Goal: Task Accomplishment & Management: Manage account settings

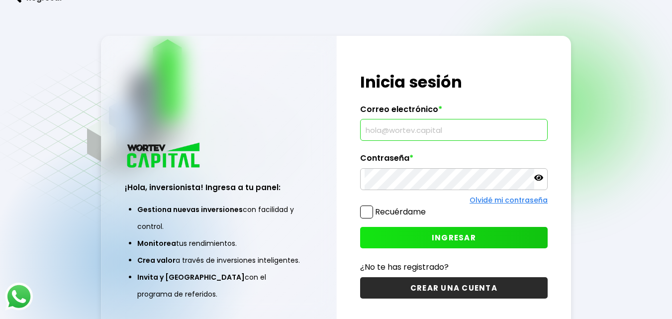
click at [404, 131] on input "text" at bounding box center [453, 129] width 178 height 21
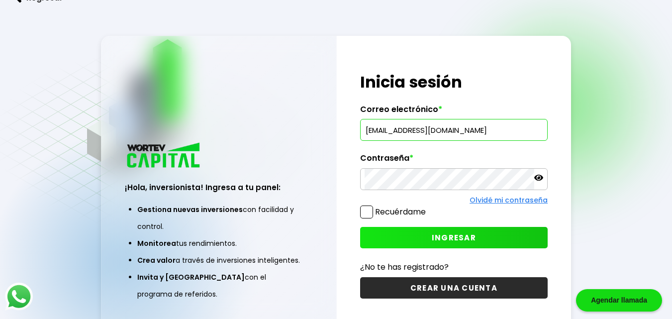
type input "[EMAIL_ADDRESS][DOMAIN_NAME]"
click at [434, 229] on button "INGRESAR" at bounding box center [453, 237] width 187 height 21
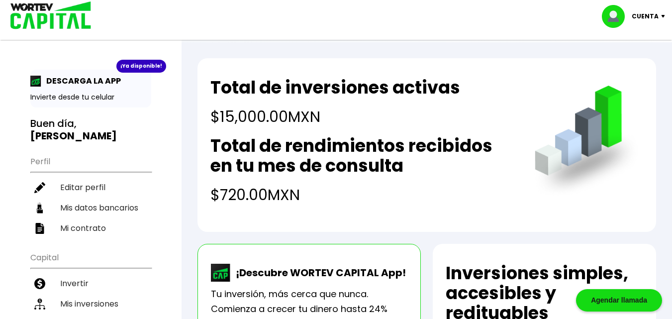
click at [39, 150] on ul "Perfil Editar perfil Mis datos bancarios Mi contrato" at bounding box center [90, 194] width 121 height 88
click at [643, 16] on p "Cuenta" at bounding box center [644, 16] width 27 height 15
click at [354, 65] on div "Total de inversiones activas $15,000.00 MXN Total de rendimientos recibidos en …" at bounding box center [426, 145] width 458 height 174
click at [619, 10] on img at bounding box center [617, 16] width 30 height 23
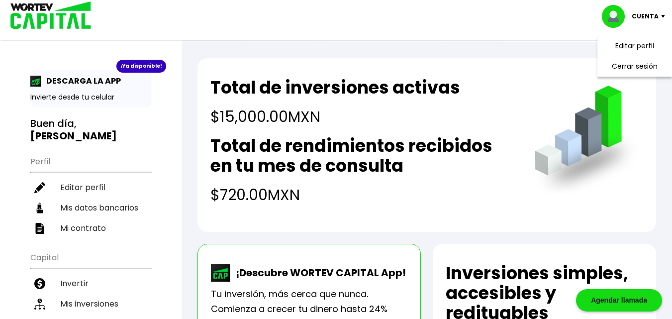
click at [619, 10] on img at bounding box center [617, 16] width 30 height 23
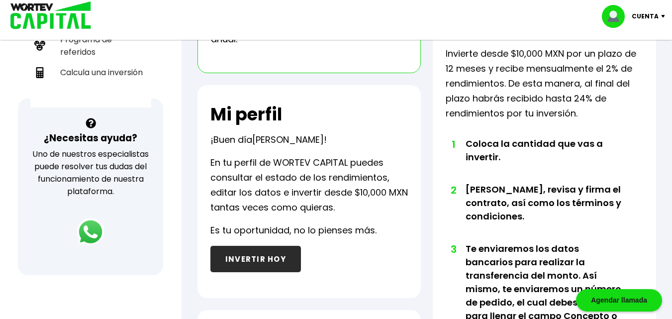
scroll to position [185, 0]
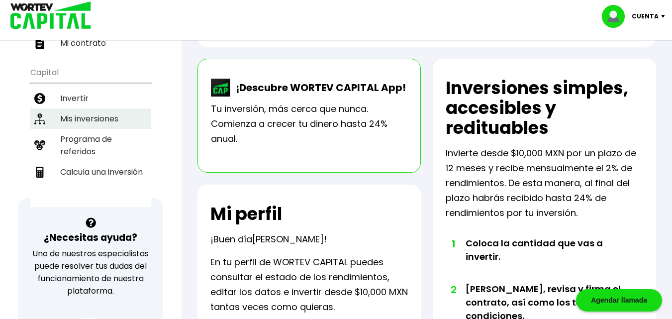
click at [81, 114] on li "Mis inversiones" at bounding box center [90, 118] width 121 height 20
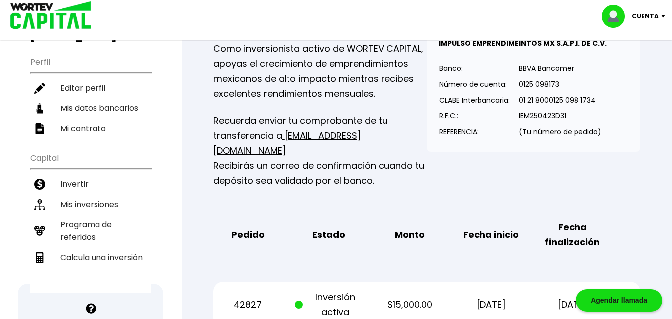
scroll to position [199, 0]
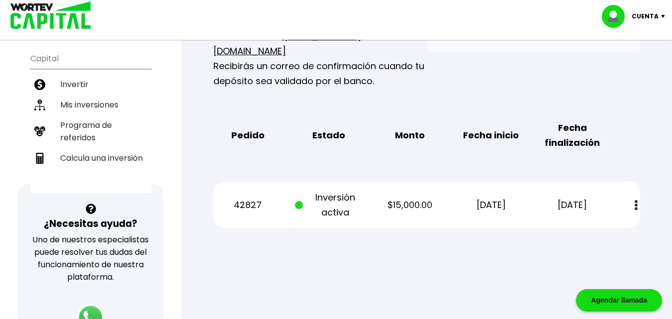
click at [637, 200] on img at bounding box center [635, 205] width 3 height 10
click at [417, 267] on div at bounding box center [336, 159] width 672 height 319
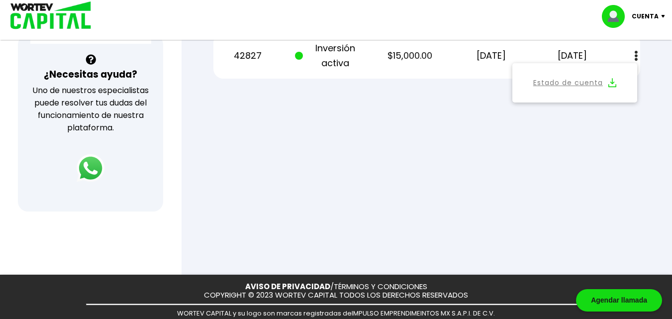
scroll to position [249, 0]
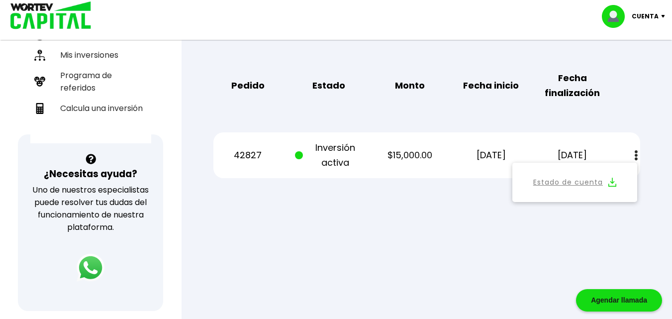
click at [607, 169] on button "Estado de cuenta" at bounding box center [574, 182] width 113 height 27
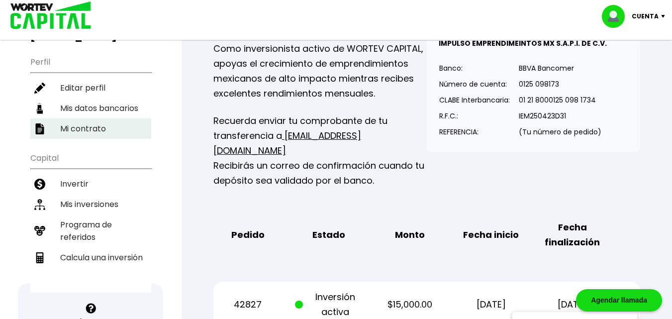
scroll to position [0, 0]
